Goal: Navigation & Orientation: Find specific page/section

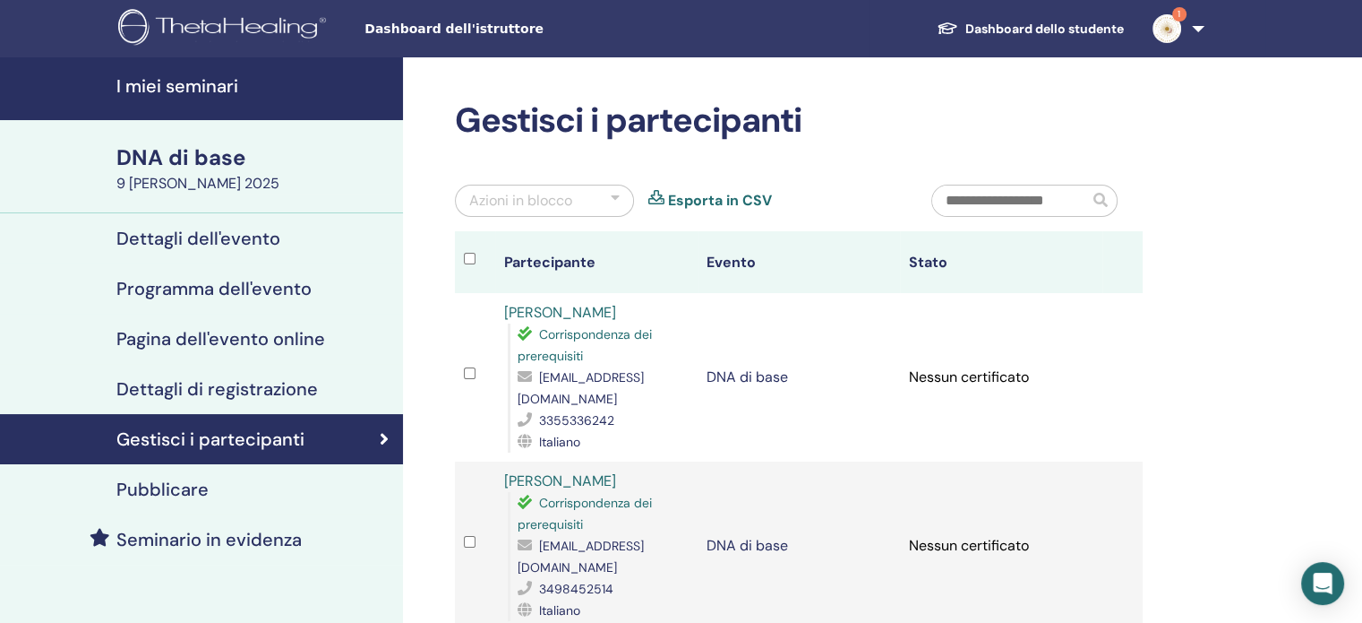
click at [1199, 32] on link "1" at bounding box center [1174, 28] width 73 height 57
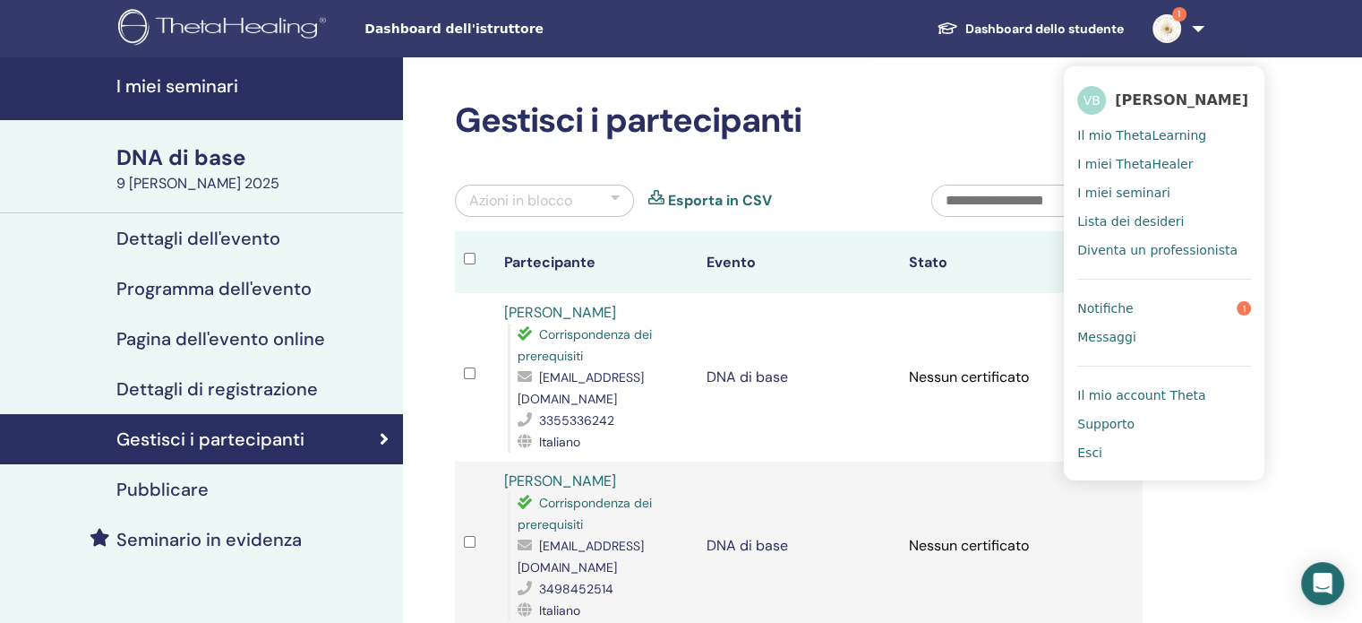
click at [1053, 30] on font "Dashboard dello studente" at bounding box center [1045, 29] width 159 height 16
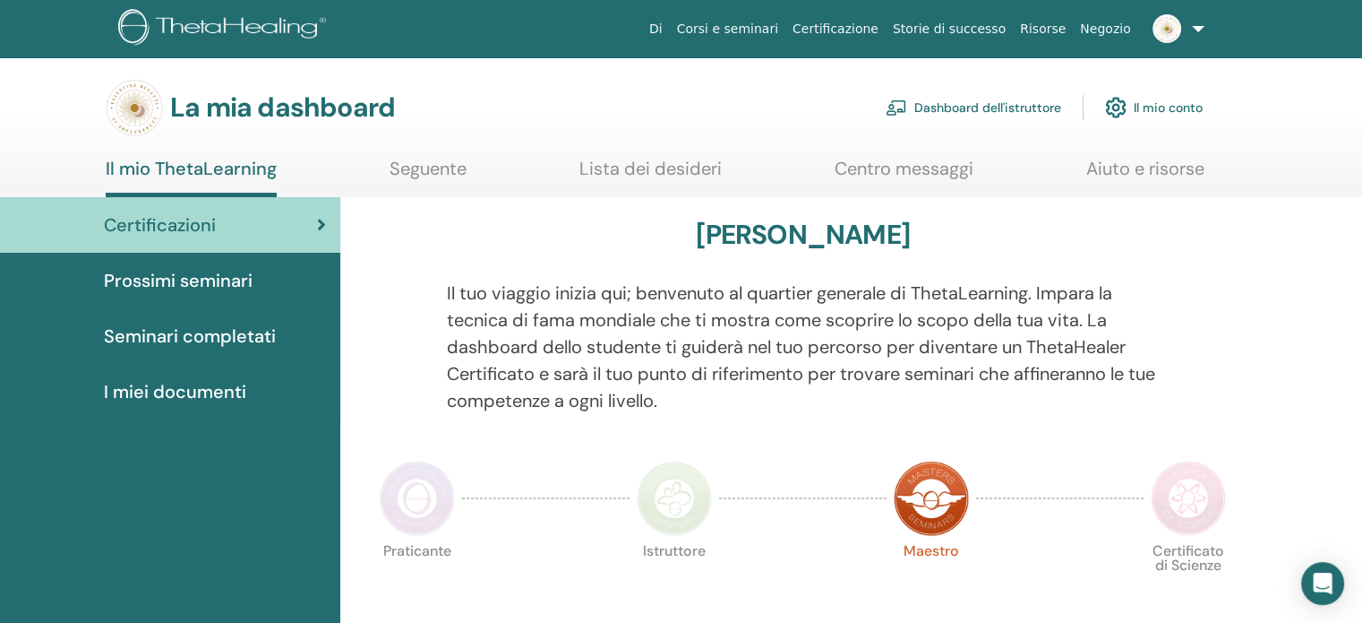
click at [222, 289] on font "Prossimi seminari" at bounding box center [178, 280] width 149 height 23
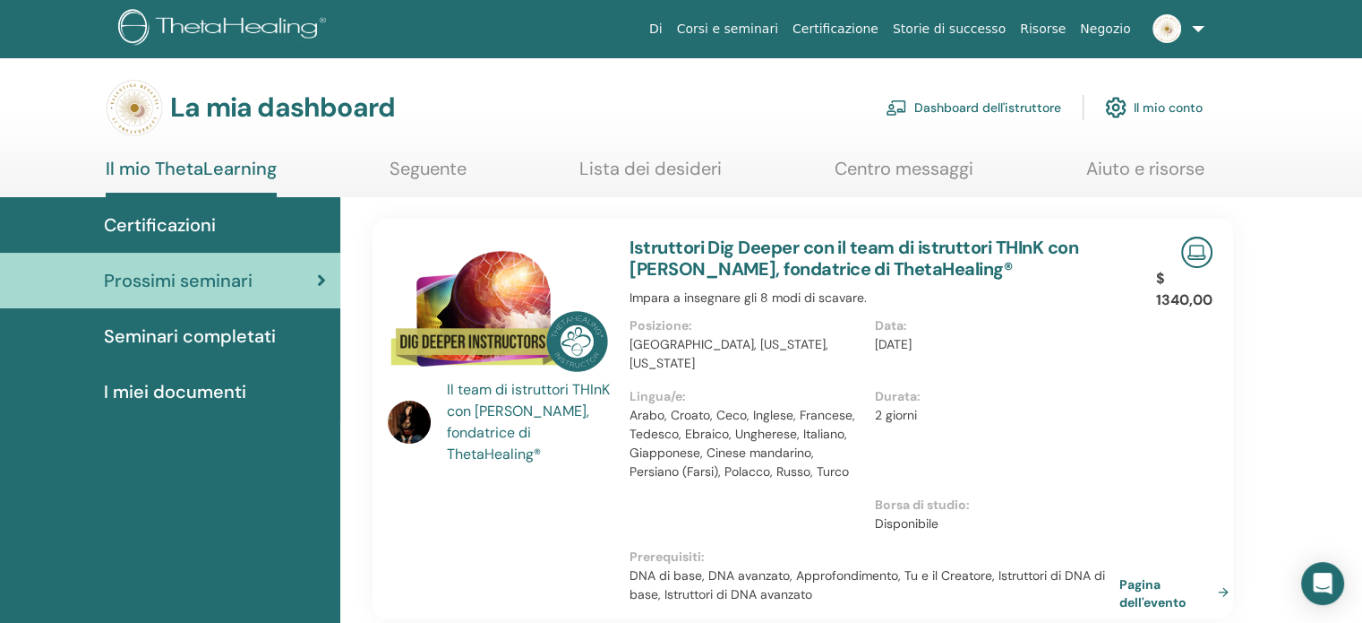
click at [197, 182] on link "Il mio ThetaLearning" at bounding box center [191, 177] width 171 height 39
